Goal: Find specific page/section: Find specific page/section

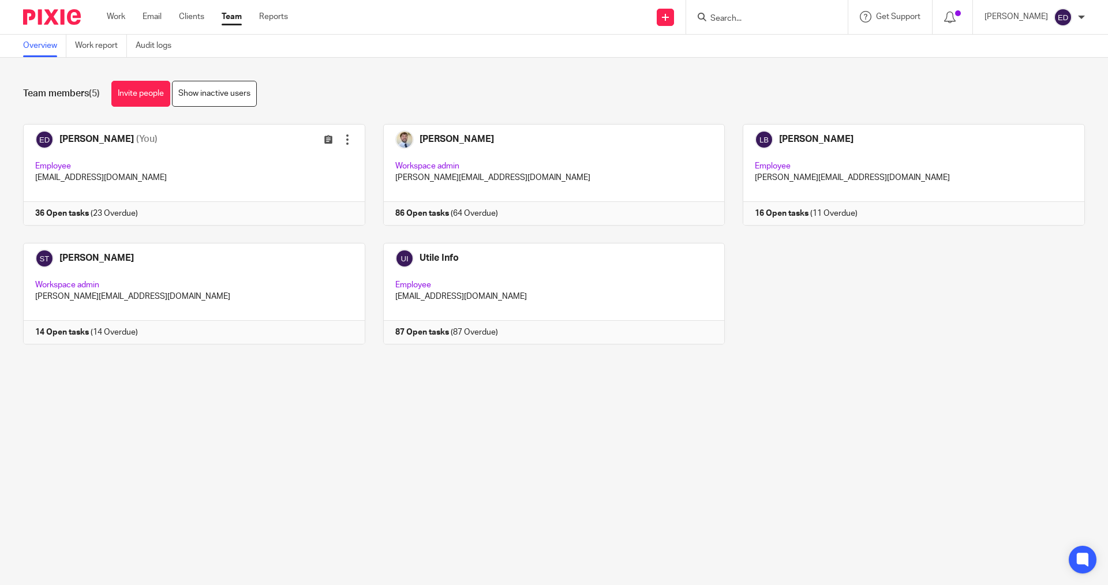
click at [117, 27] on div "Work Email Clients Team Reports Work Email Clients Team Reports Settings" at bounding box center [200, 17] width 210 height 34
click at [117, 17] on link "Work" at bounding box center [116, 17] width 18 height 12
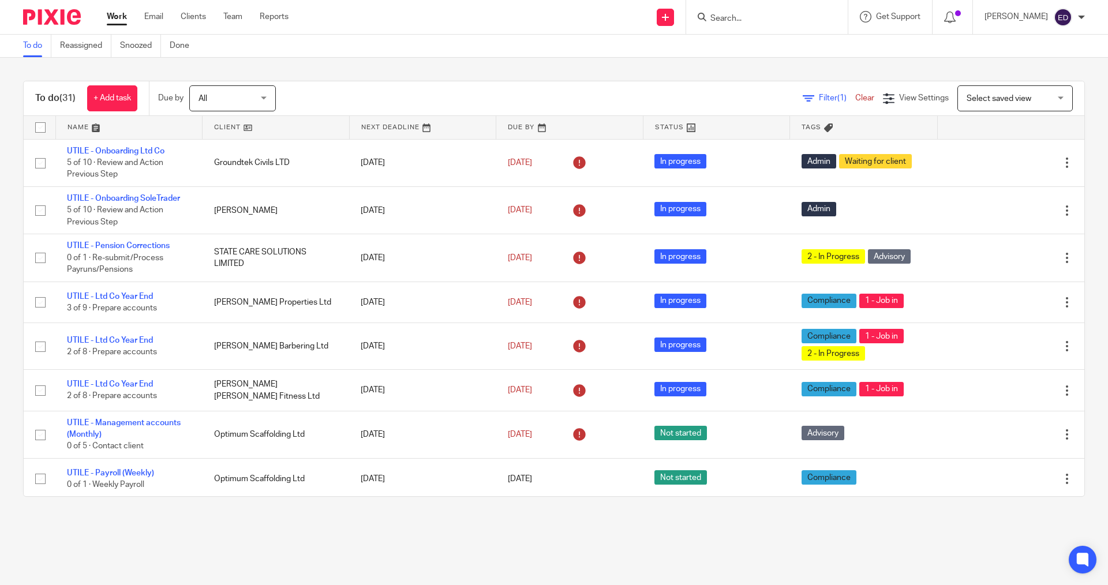
click at [793, 19] on input "Search" at bounding box center [761, 19] width 104 height 10
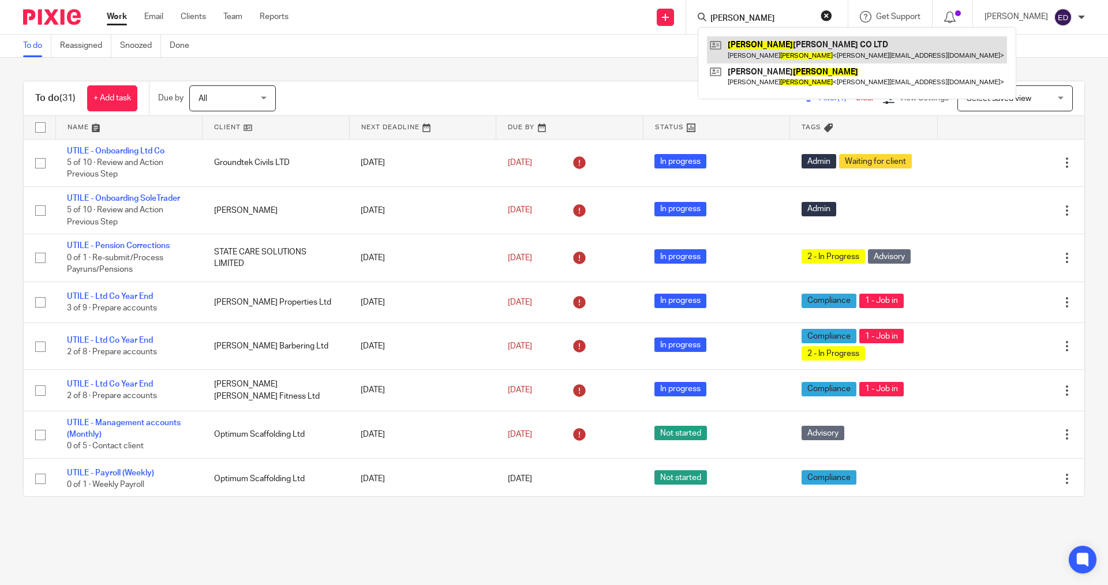
type input "adkins"
click at [807, 47] on link at bounding box center [857, 49] width 300 height 27
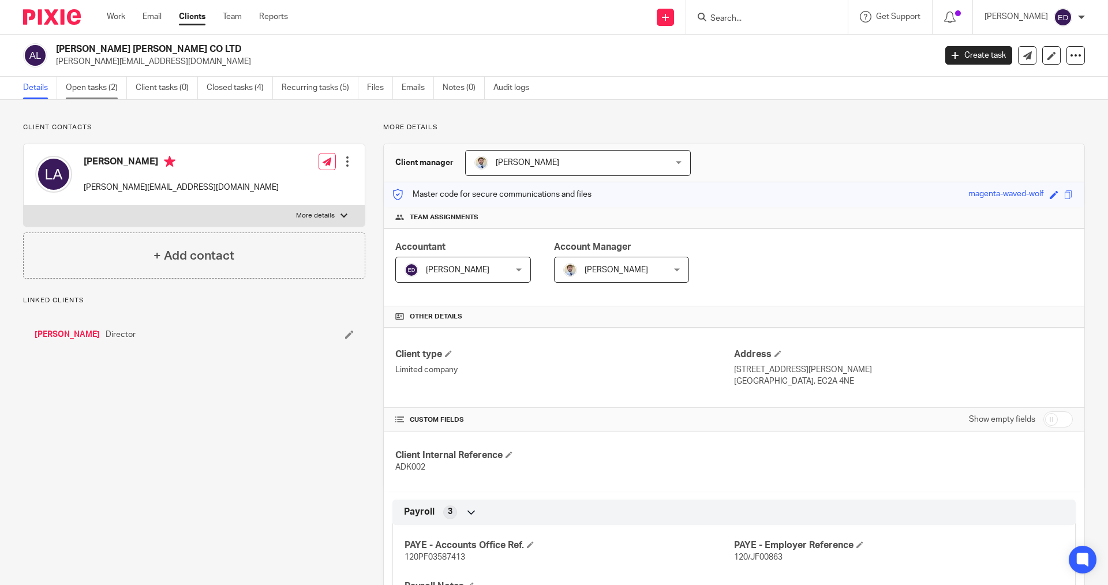
click at [100, 89] on link "Open tasks (2)" at bounding box center [96, 88] width 61 height 23
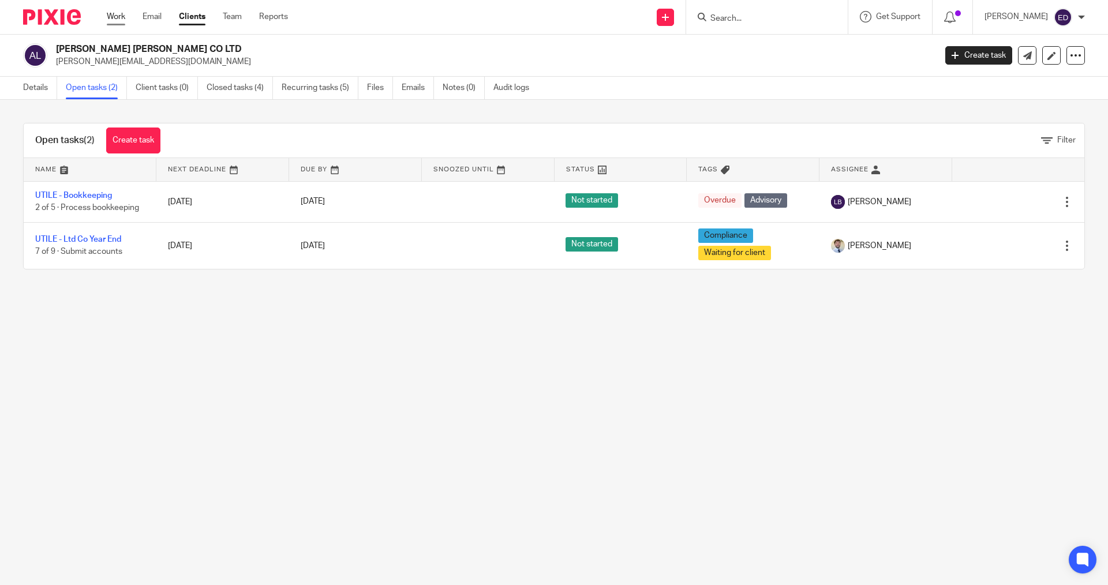
click at [117, 21] on link "Work" at bounding box center [116, 17] width 18 height 12
